Goal: Use online tool/utility

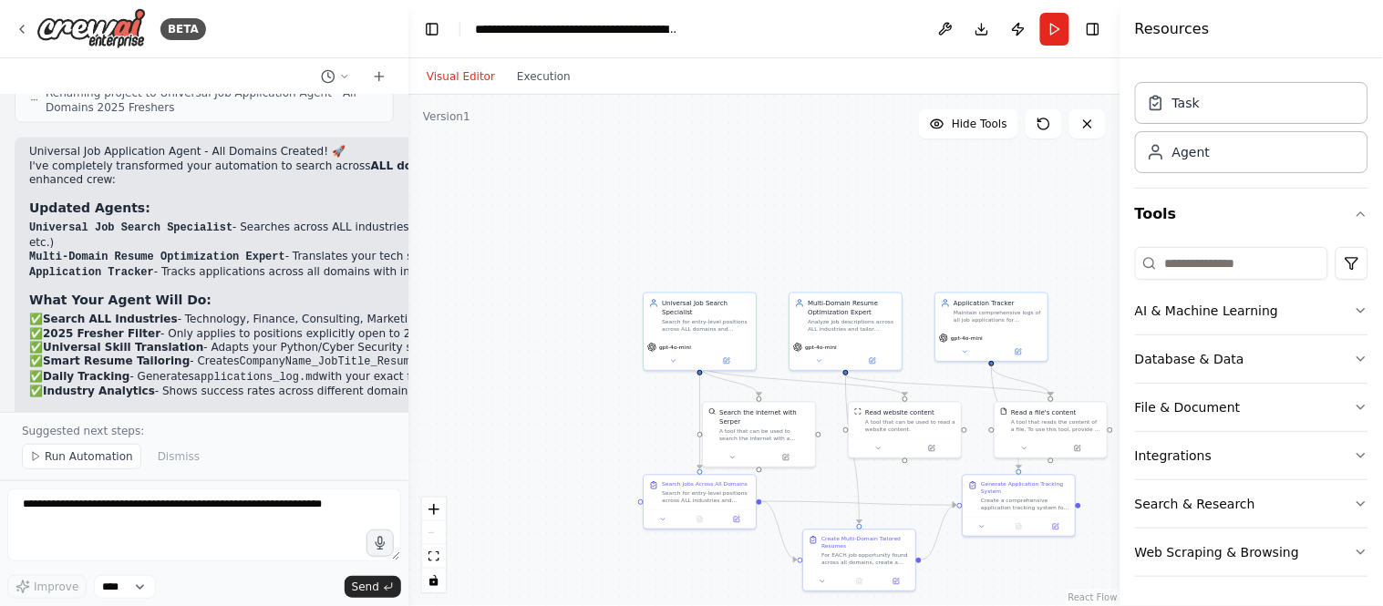
click at [460, 84] on button "Visual Editor" at bounding box center [461, 77] width 90 height 22
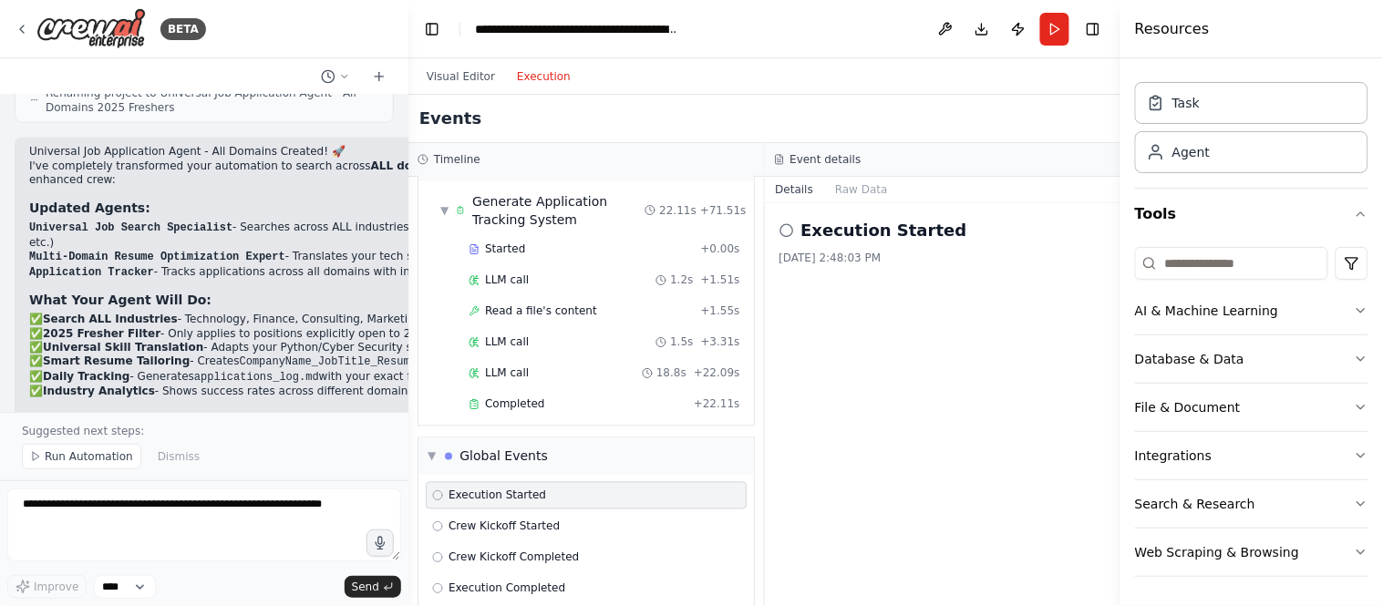
click at [550, 66] on button "Execution" at bounding box center [544, 77] width 76 height 22
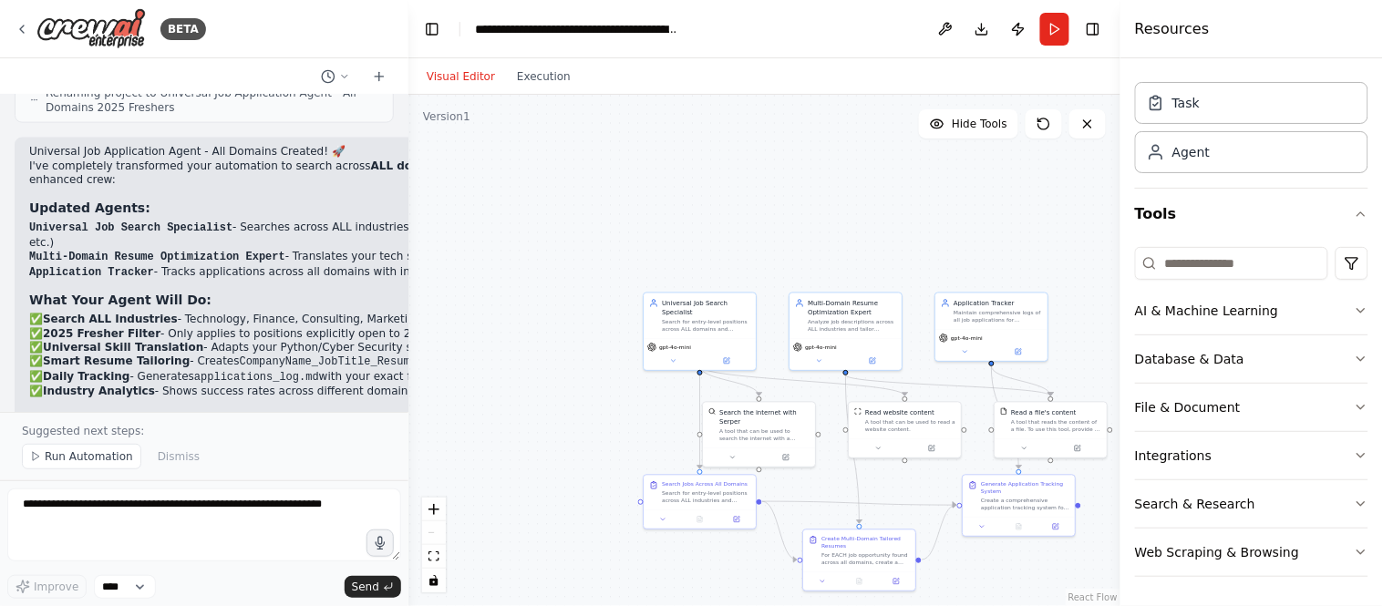
click at [429, 70] on button "Visual Editor" at bounding box center [461, 77] width 90 height 22
click at [550, 93] on div "Visual Editor Execution" at bounding box center [499, 76] width 166 height 36
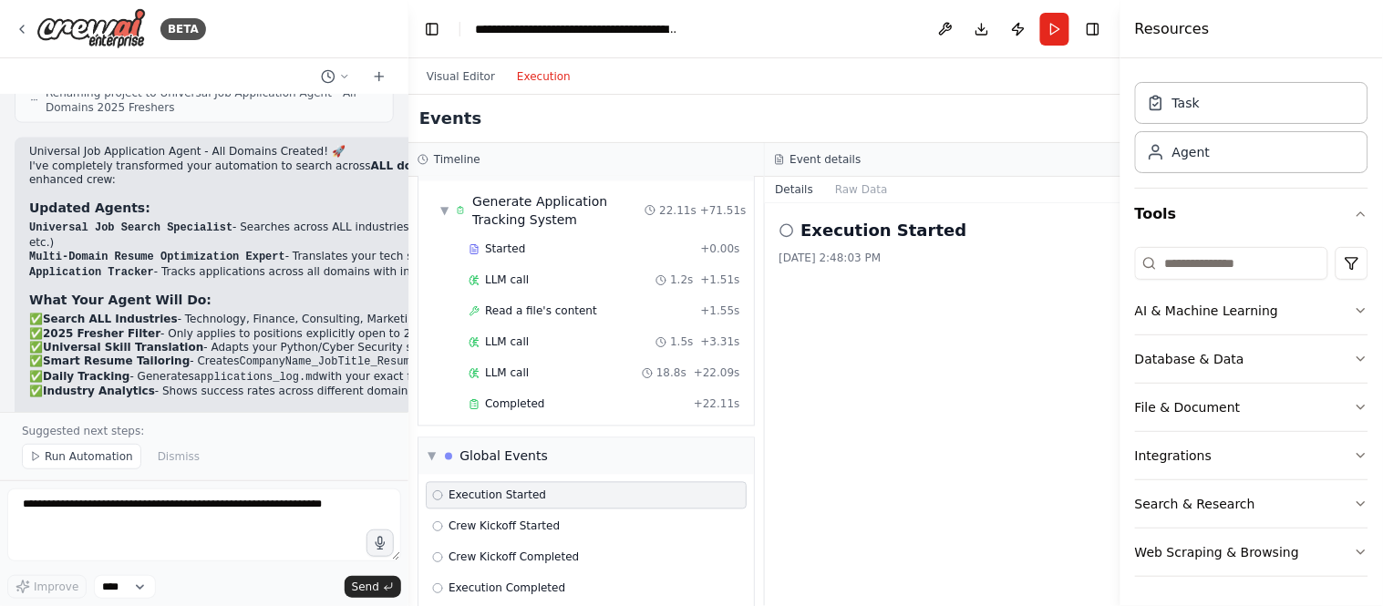
click at [539, 83] on button "Execution" at bounding box center [544, 77] width 76 height 22
click at [786, 235] on icon at bounding box center [787, 230] width 15 height 15
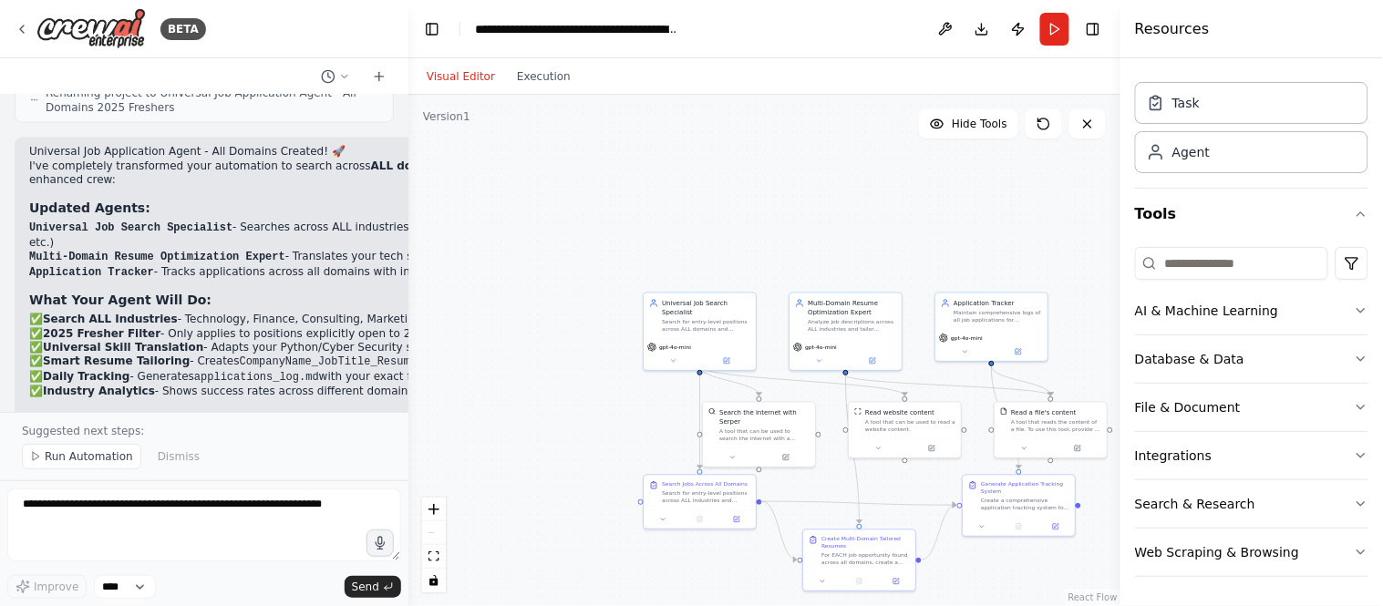
click at [453, 70] on button "Visual Editor" at bounding box center [461, 77] width 90 height 22
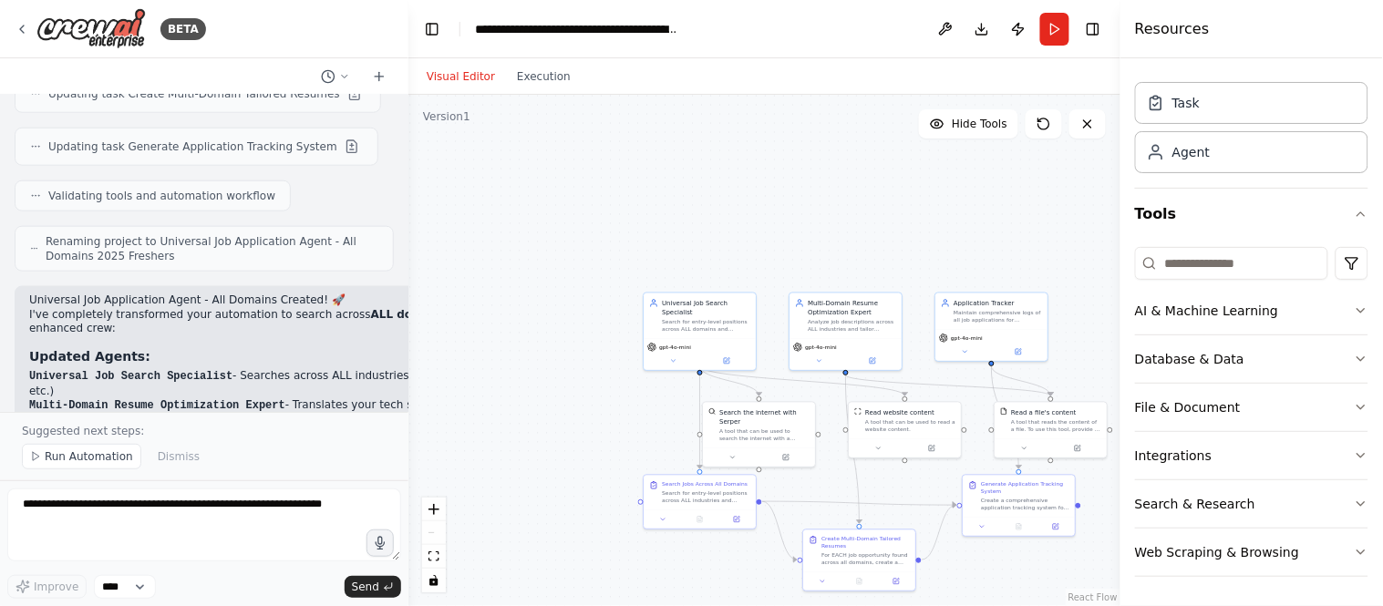
scroll to position [5970, 0]
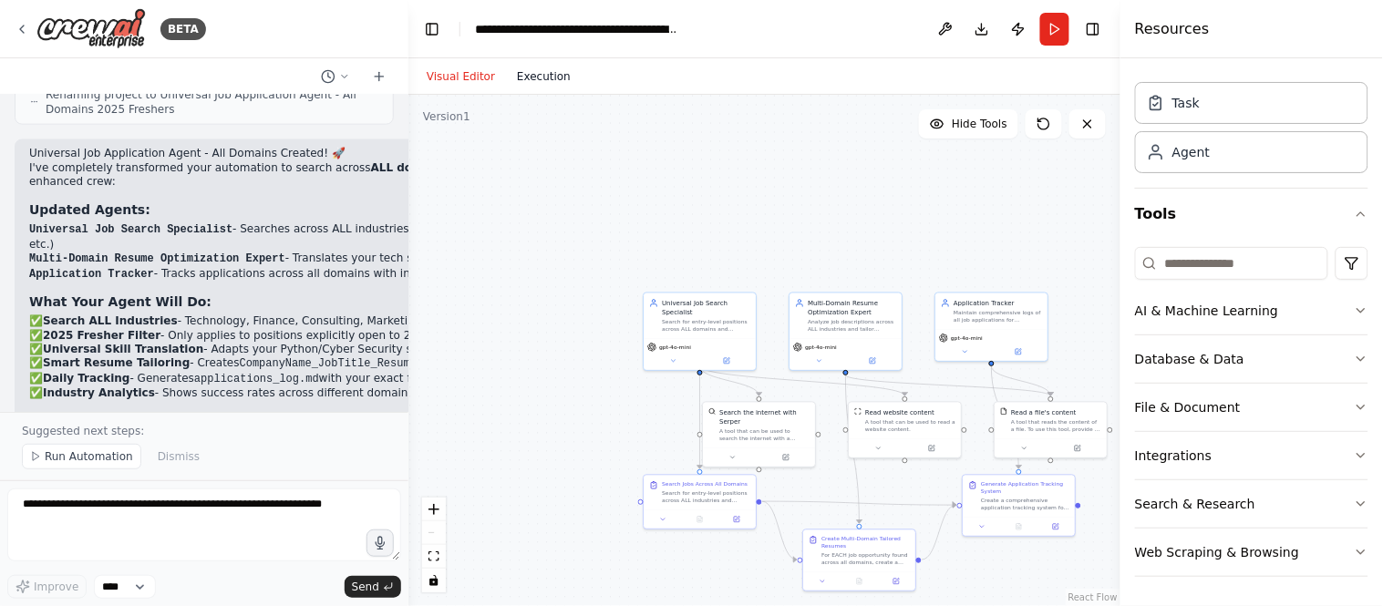
click at [543, 74] on button "Execution" at bounding box center [544, 77] width 76 height 22
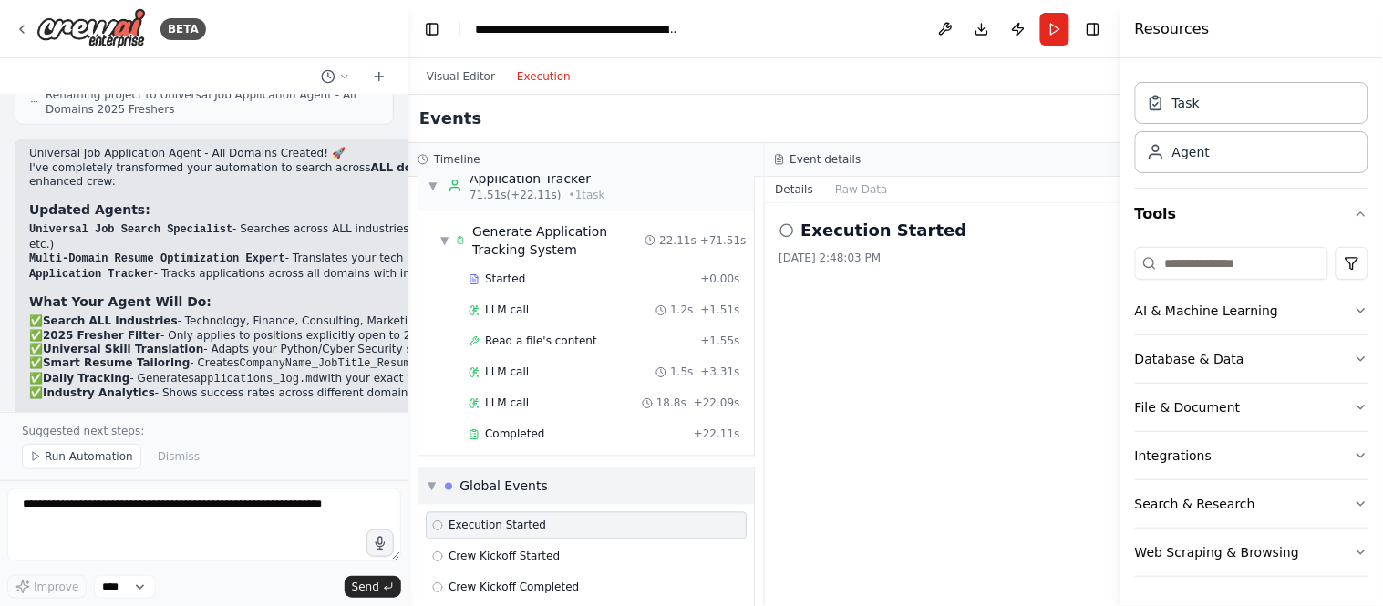
scroll to position [826, 0]
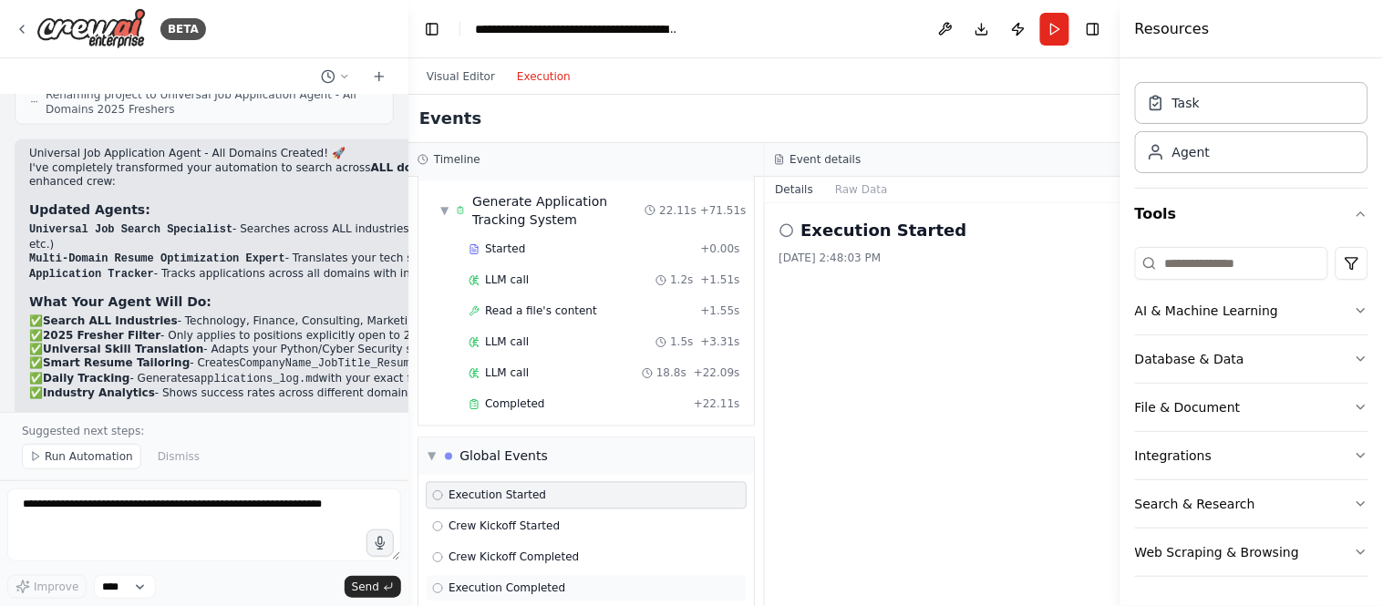
click at [531, 582] on span "Execution Completed" at bounding box center [507, 589] width 117 height 15
click at [1207, 93] on div "Task" at bounding box center [1251, 102] width 233 height 42
click at [1234, 153] on div "Agent" at bounding box center [1251, 151] width 233 height 42
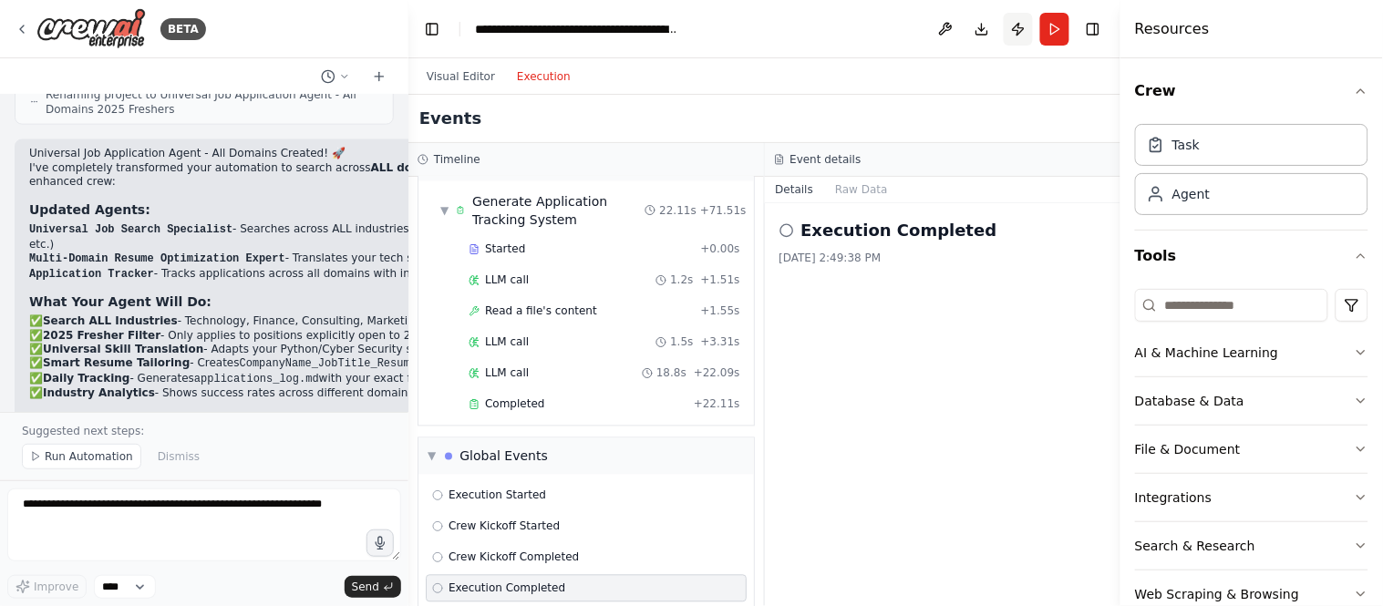
click at [1023, 19] on button "Publish" at bounding box center [1018, 29] width 29 height 33
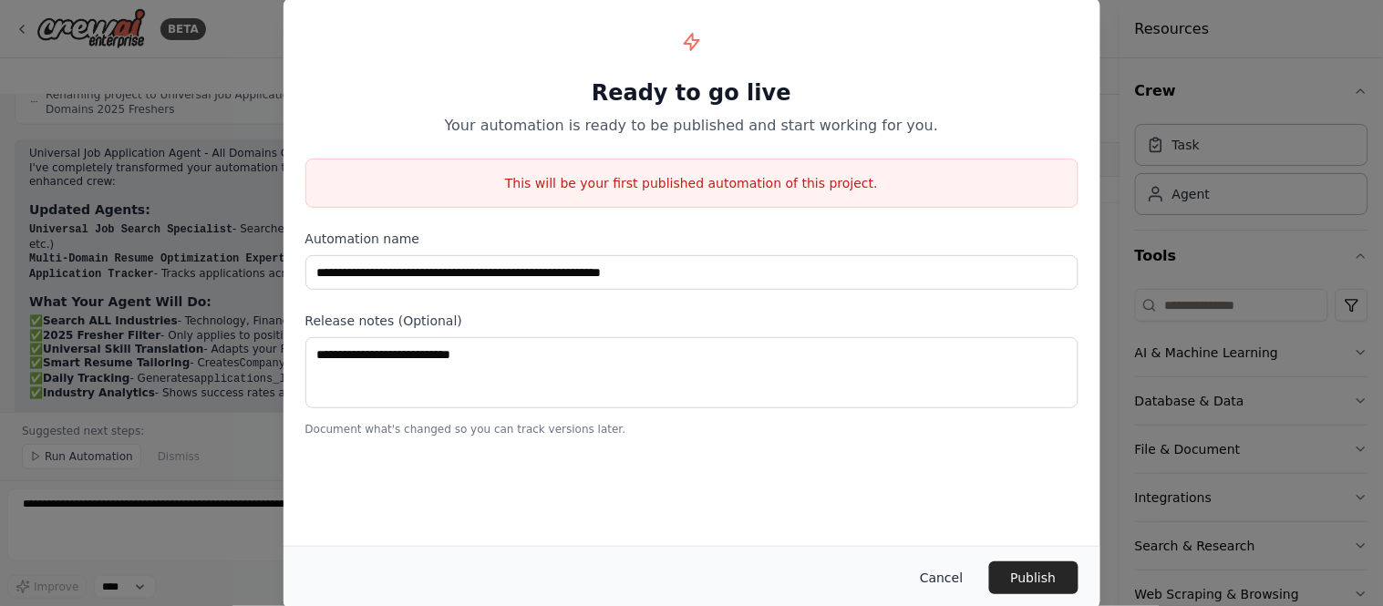
click at [941, 581] on button "Cancel" at bounding box center [941, 578] width 72 height 33
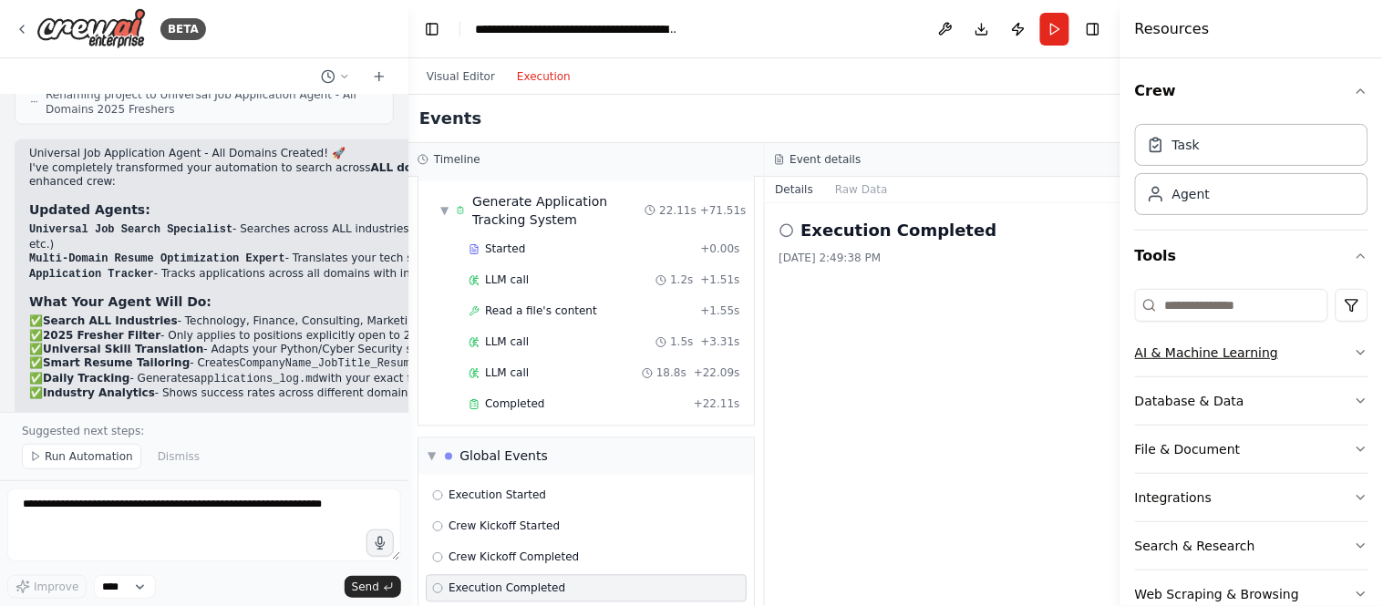
scroll to position [42, 0]
